Goal: Consume media (video, audio)

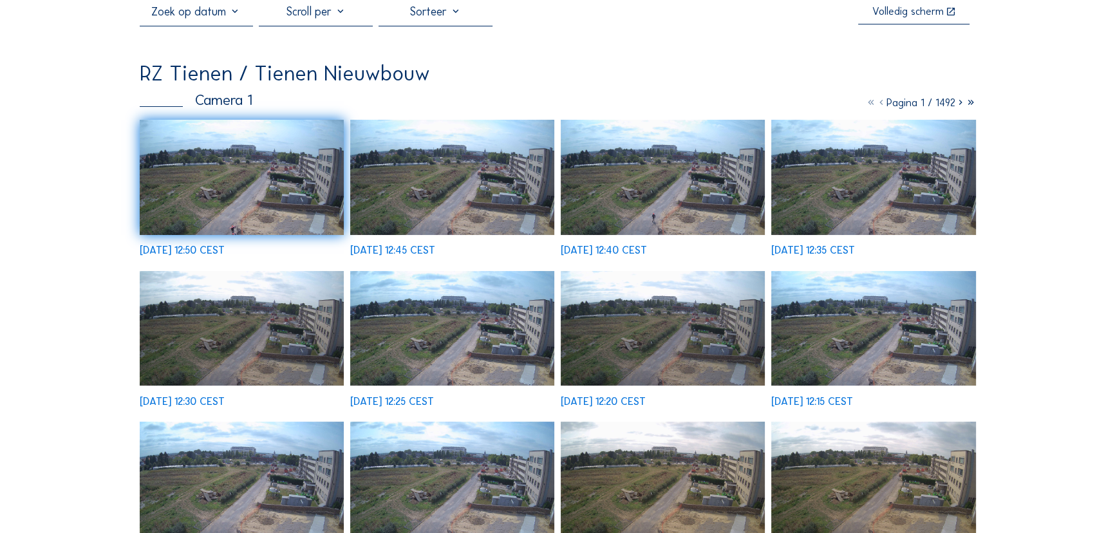
scroll to position [71, 0]
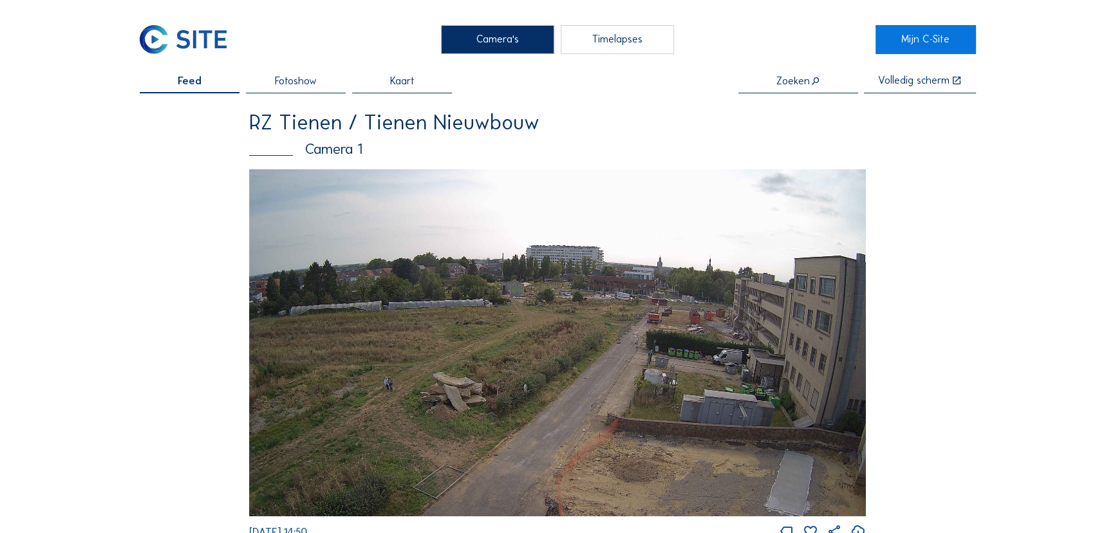
click at [688, 346] on img at bounding box center [557, 342] width 617 height 347
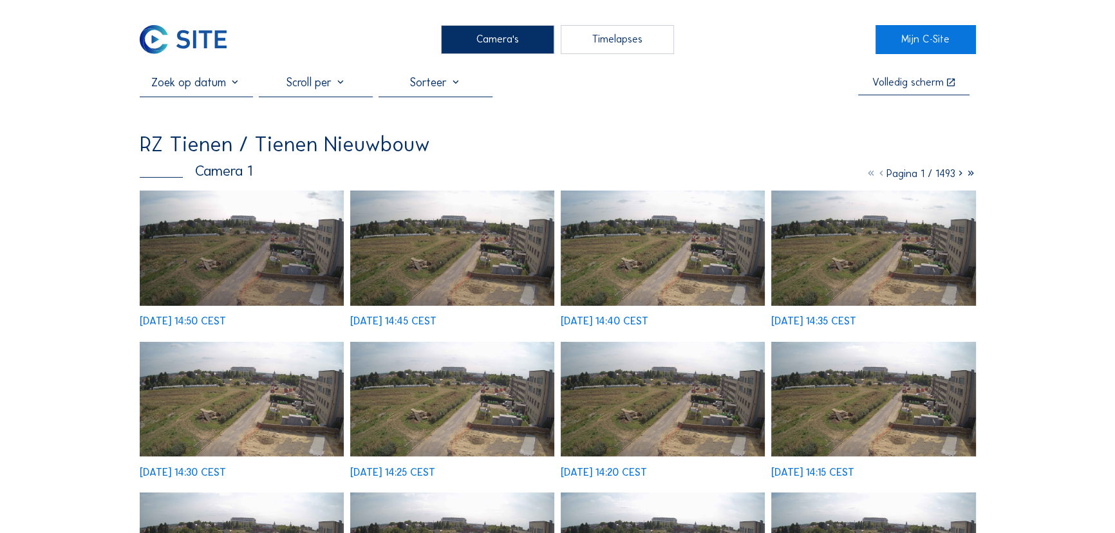
click at [265, 232] on img at bounding box center [242, 248] width 205 height 115
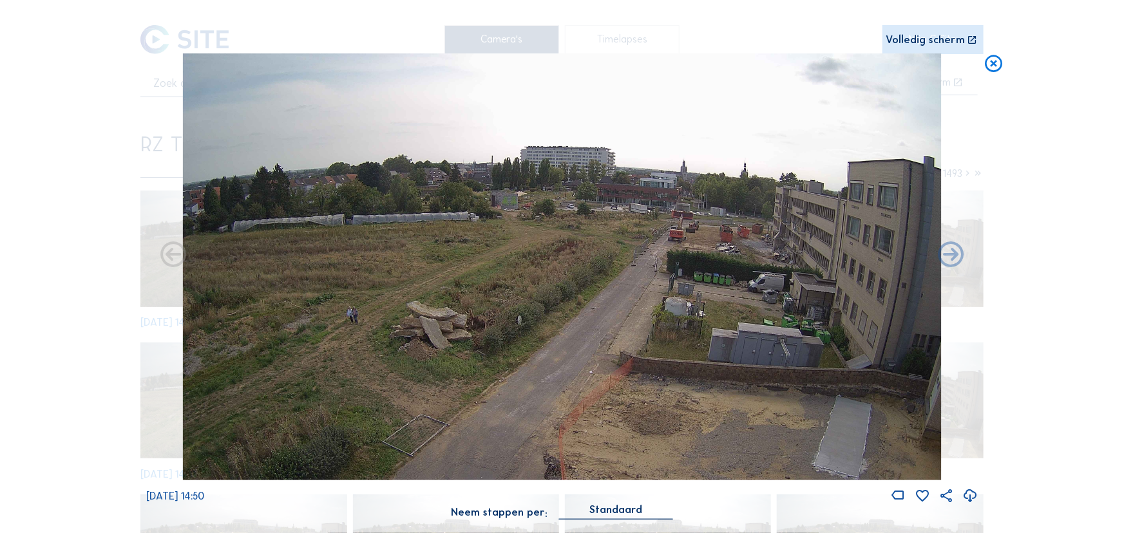
click at [963, 40] on div "Volledig scherm" at bounding box center [925, 40] width 79 height 11
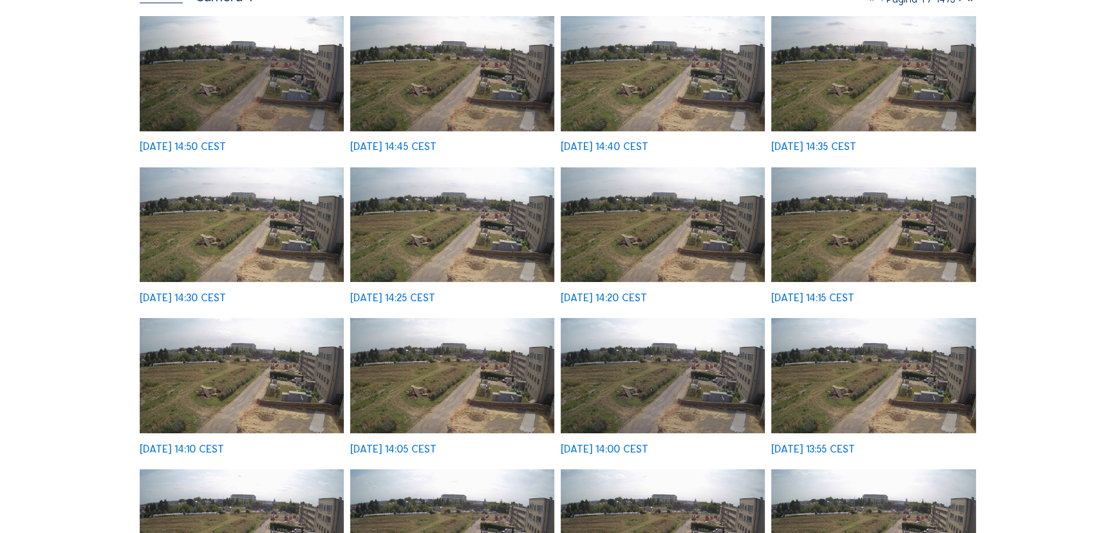
scroll to position [175, 0]
